Goal: Task Accomplishment & Management: Complete application form

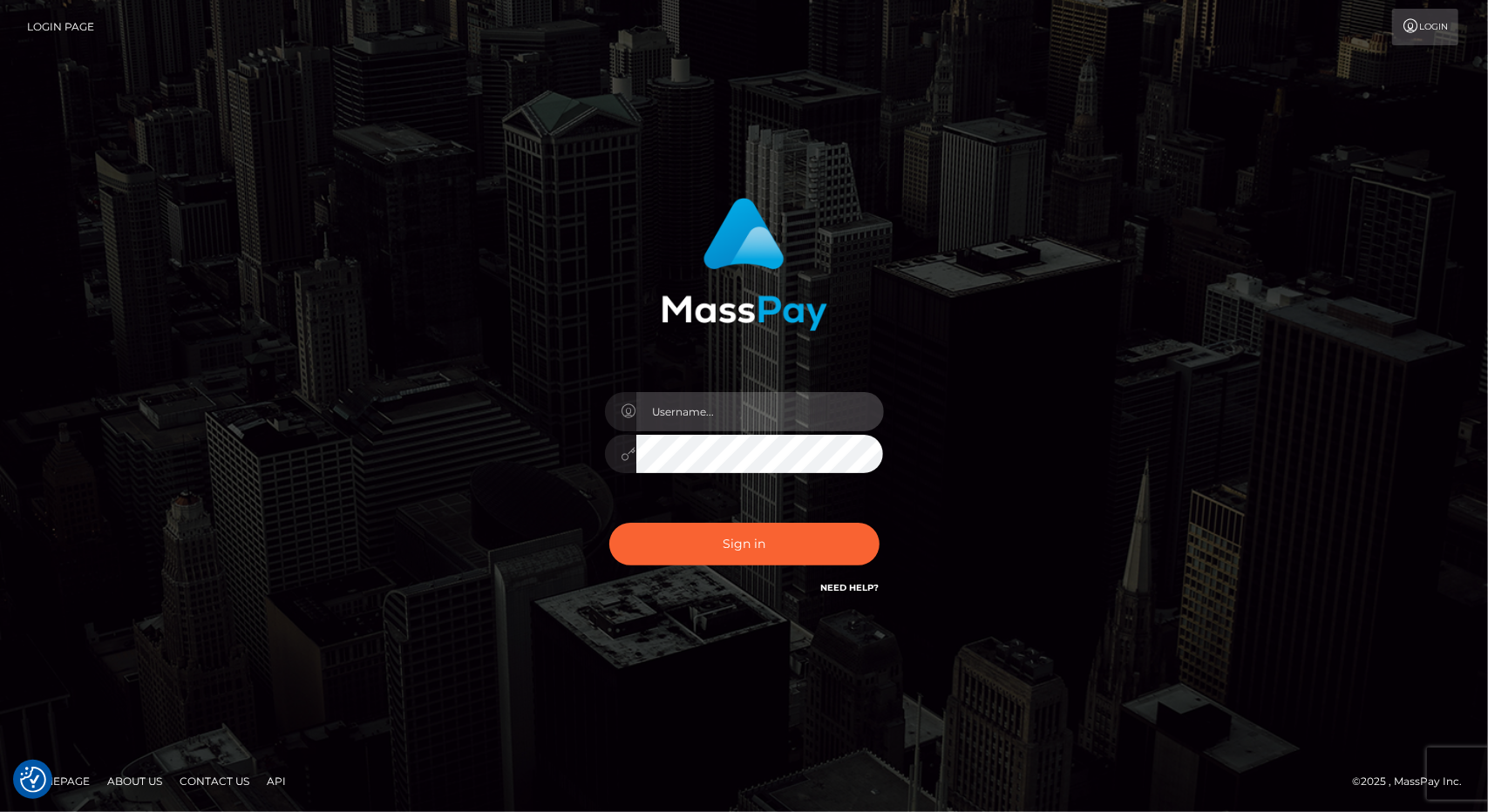
click at [721, 413] on input "text" at bounding box center [760, 411] width 247 height 39
type input "Evagoras Papafylaktou"
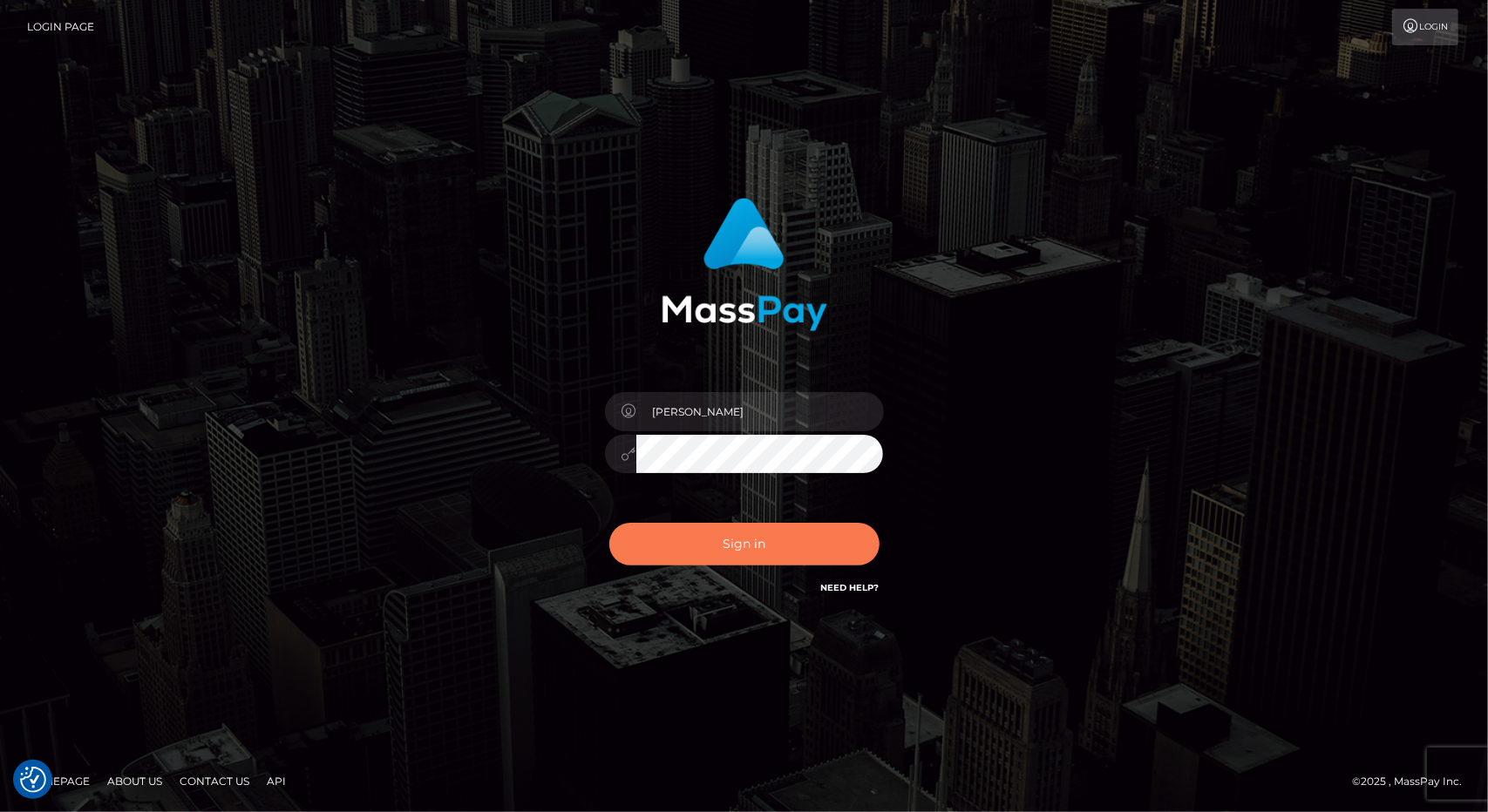
click at [725, 528] on button "Sign in" at bounding box center [744, 544] width 270 height 43
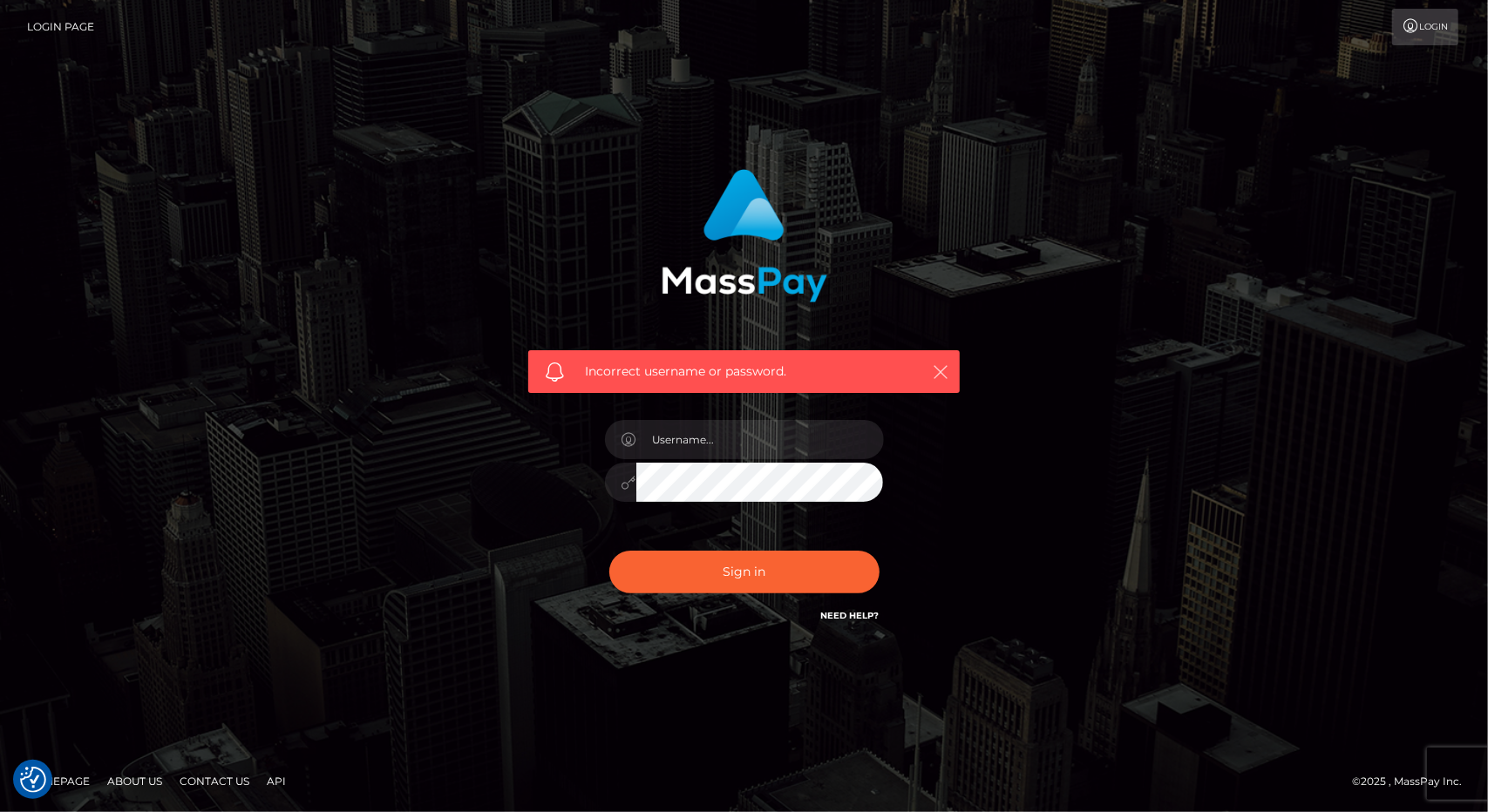
click at [938, 369] on icon "button" at bounding box center [940, 372] width 17 height 17
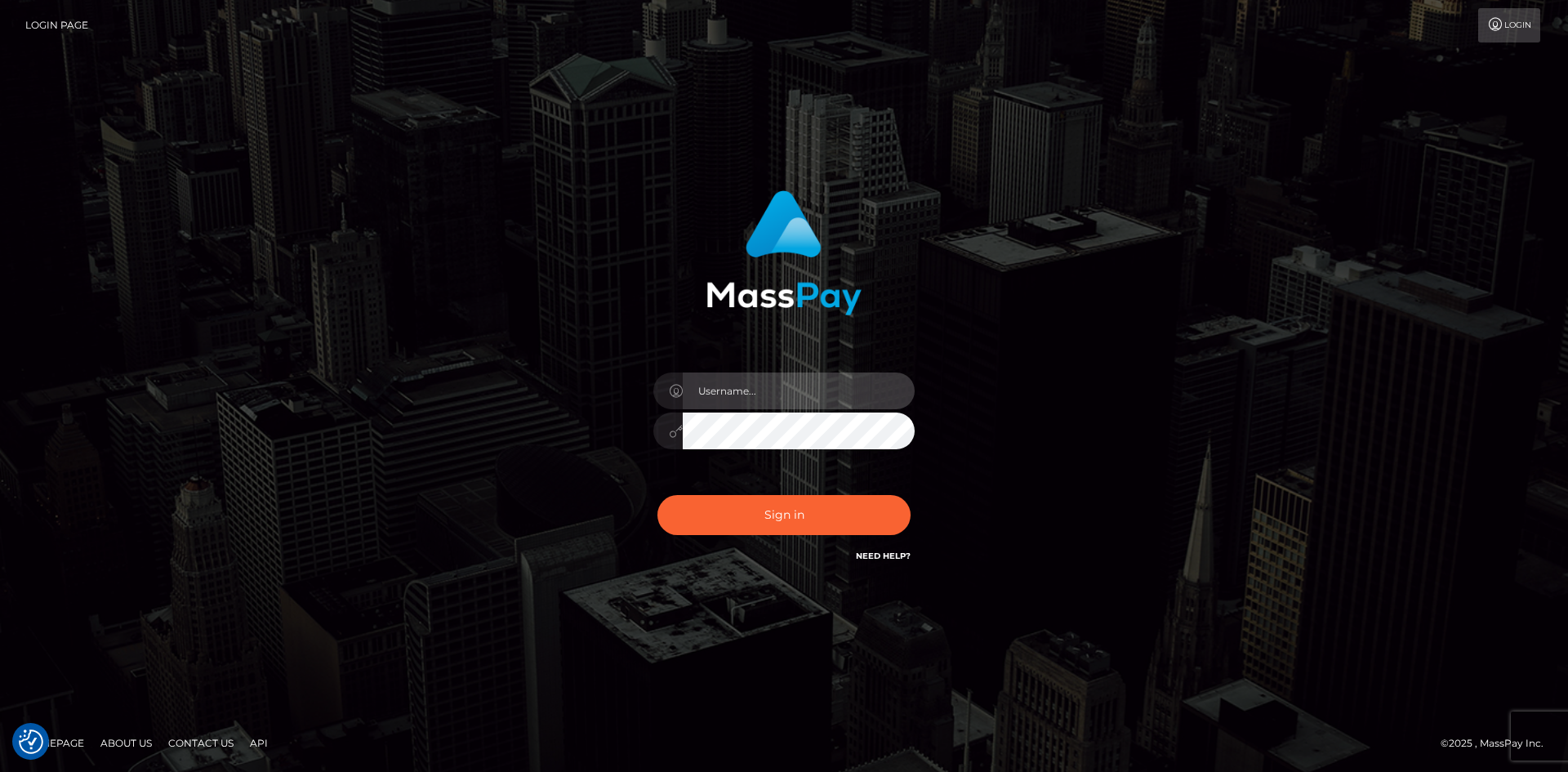
click at [775, 393] on input "text" at bounding box center [799, 390] width 232 height 37
type input "Evagoras Papafylaktou"
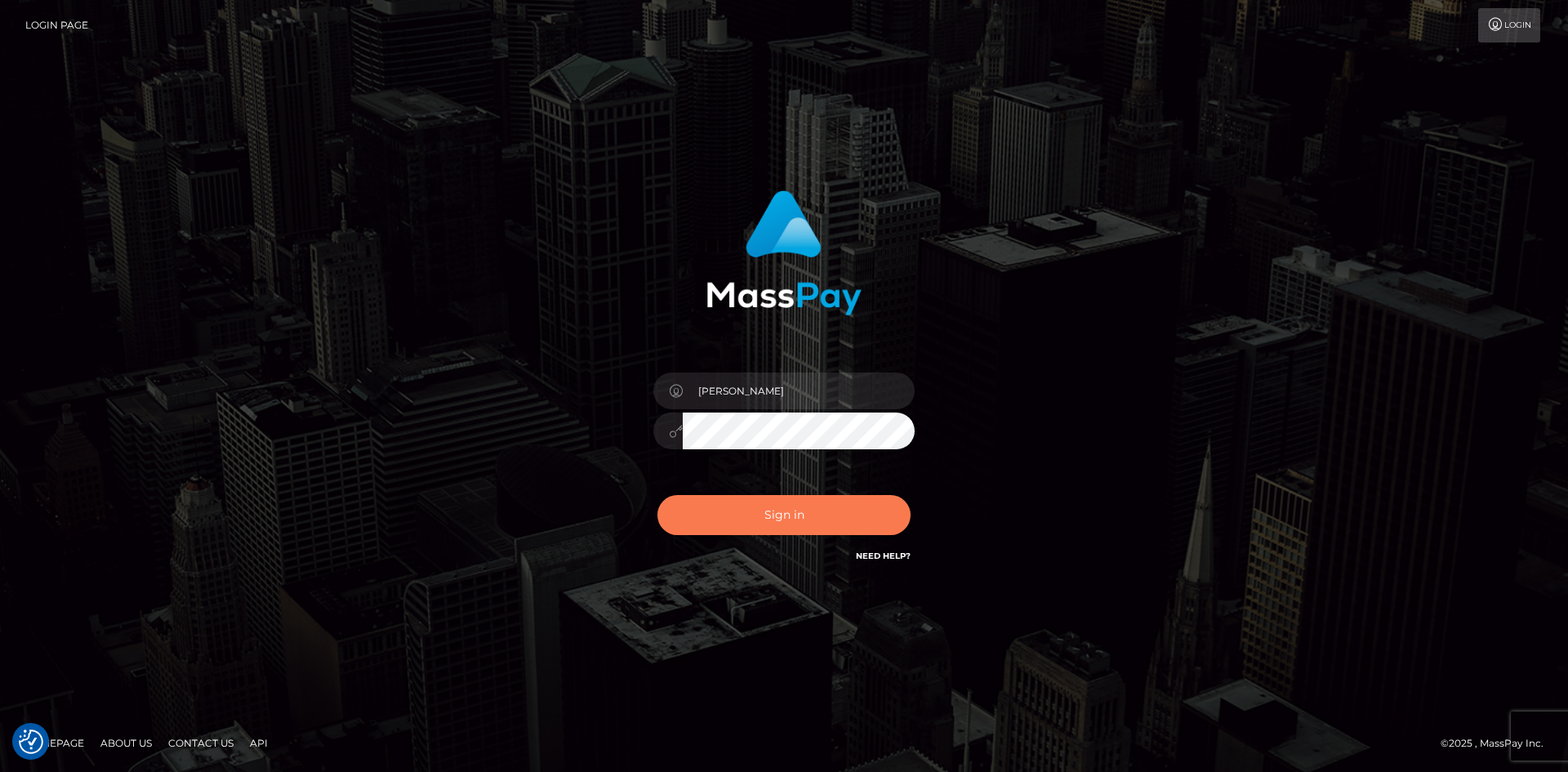
click at [781, 515] on button "Sign in" at bounding box center [783, 515] width 253 height 40
